Goal: Information Seeking & Learning: Learn about a topic

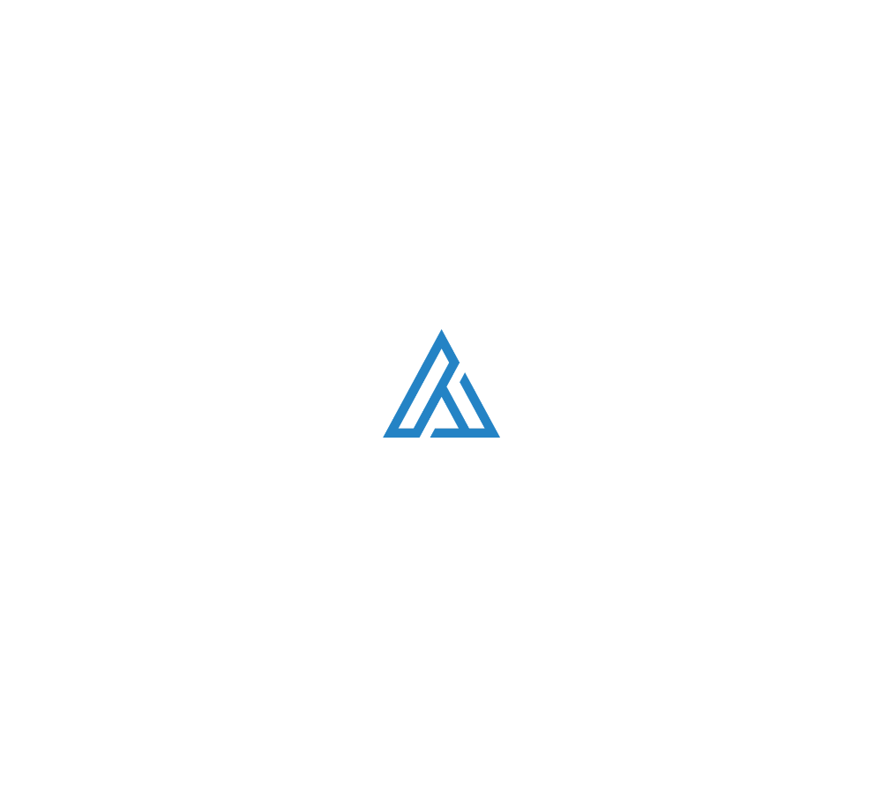
scroll to position [3623, 0]
